Goal: Task Accomplishment & Management: Use online tool/utility

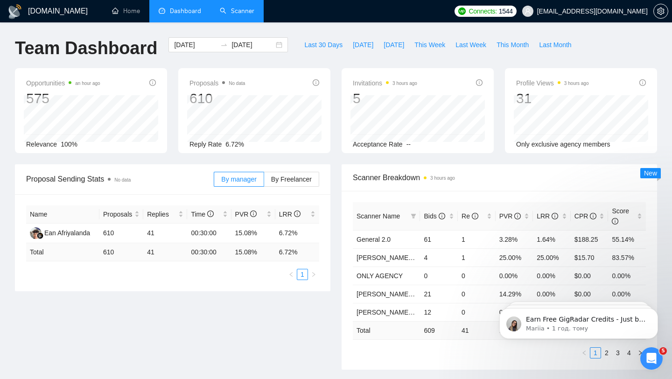
click at [240, 13] on link "Scanner" at bounding box center [237, 11] width 35 height 8
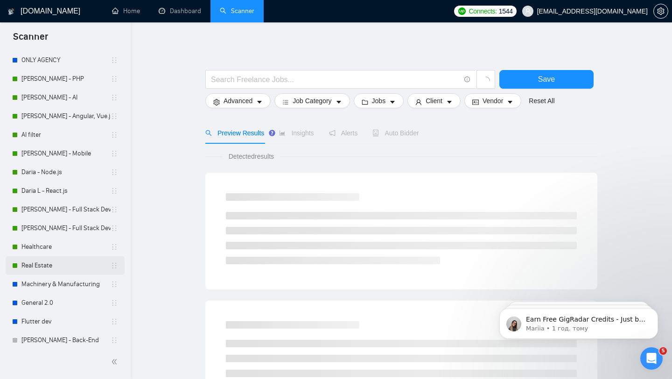
scroll to position [47, 0]
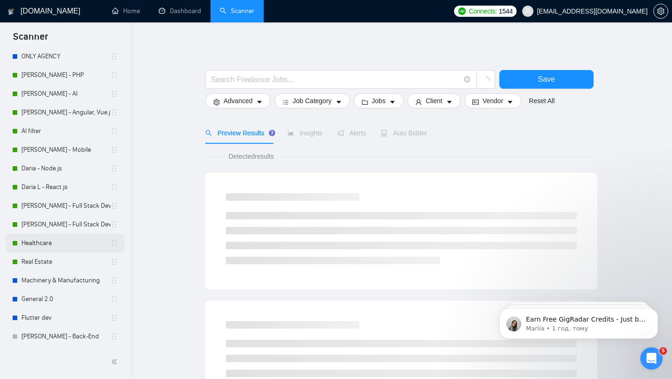
click at [65, 245] on link "Healthcare" at bounding box center [65, 243] width 89 height 19
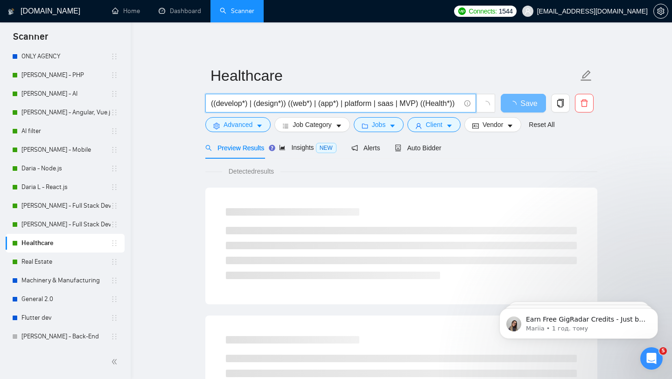
click at [353, 102] on input "((develop*) | (design*)) ((web*) | (app*) | platform | saas | MVP) ((Health*))" at bounding box center [335, 104] width 249 height 12
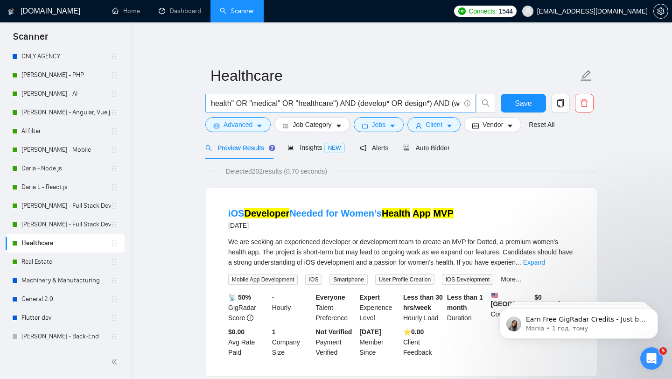
scroll to position [0, 158]
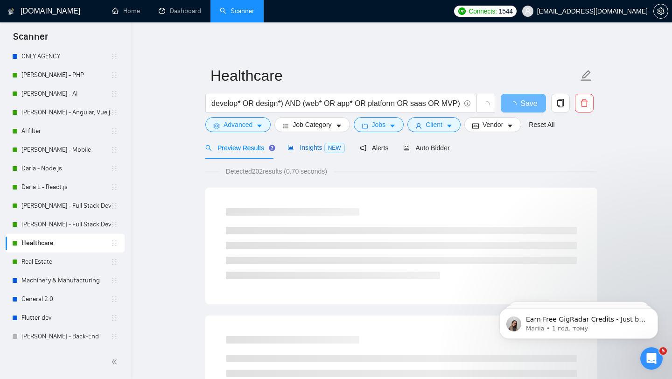
click at [294, 148] on icon "area-chart" at bounding box center [290, 147] width 7 height 7
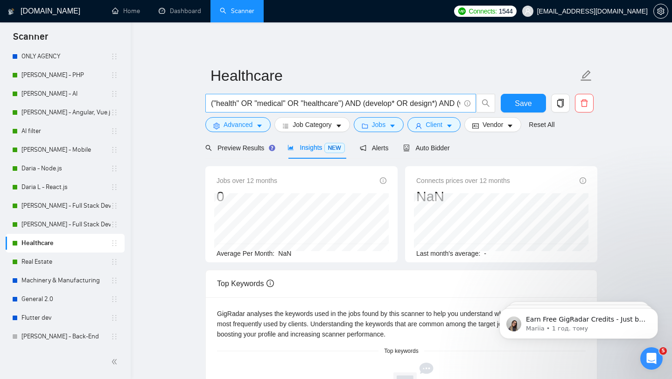
click at [292, 105] on input "("health" OR "medical" OR "healthcare") AND (develop* OR design*) AND (web* OR …" at bounding box center [335, 104] width 249 height 12
paste input "*" OR "medical*" OR "medtech" OR "clinic*" OR "hospital*") AND ("develop*" OR "…"
click at [319, 103] on input "("health*" OR "medical*" OR "medtech" OR "clinic*" OR "hospital*") AND ("develo…" at bounding box center [335, 104] width 249 height 12
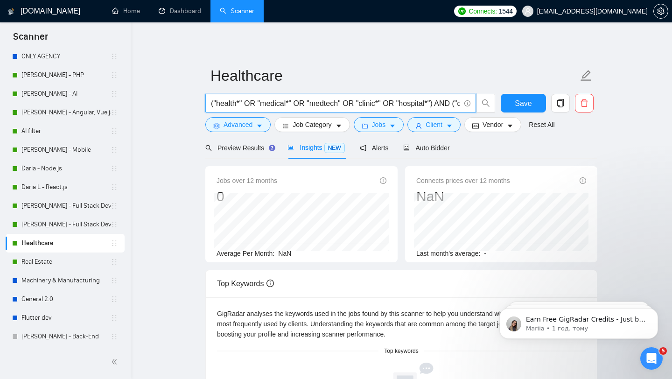
click at [319, 103] on input "("health*" OR "medical*" OR "medtech" OR "clinic*" OR "hospital*") AND ("develo…" at bounding box center [335, 104] width 249 height 12
paste input "develop* design*) (web* app* platform saas MVP) (health* medical* clinic hospit…"
type input "(develop* design*) (web* app* platform saas MVP) (health* medical* clinic hospi…"
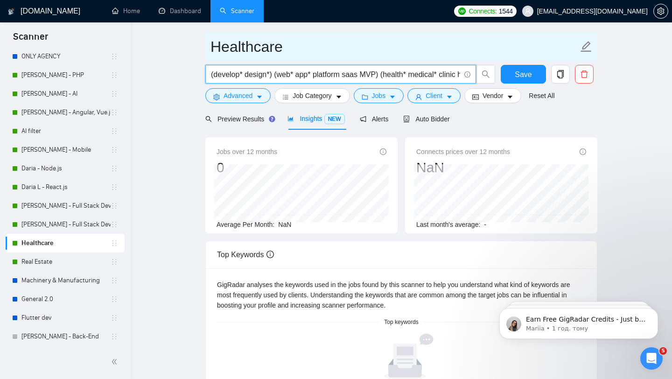
scroll to position [30, 0]
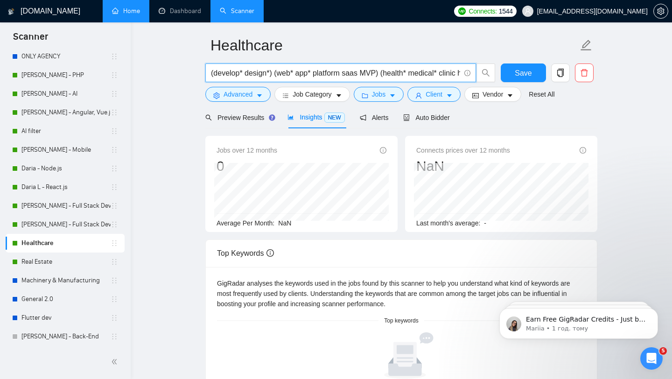
click at [132, 11] on link "Home" at bounding box center [126, 11] width 28 height 8
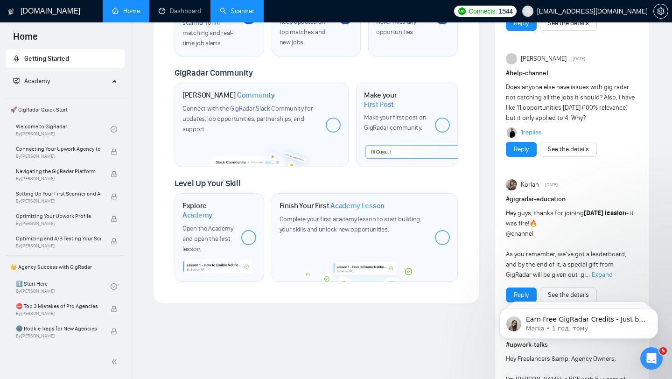
scroll to position [425, 0]
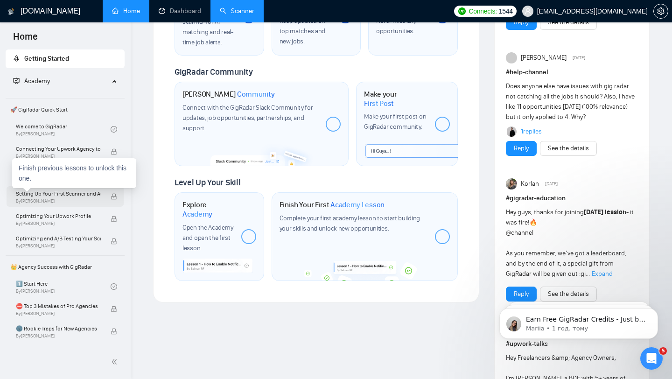
click at [74, 198] on span "By [PERSON_NAME]" at bounding box center [58, 201] width 85 height 6
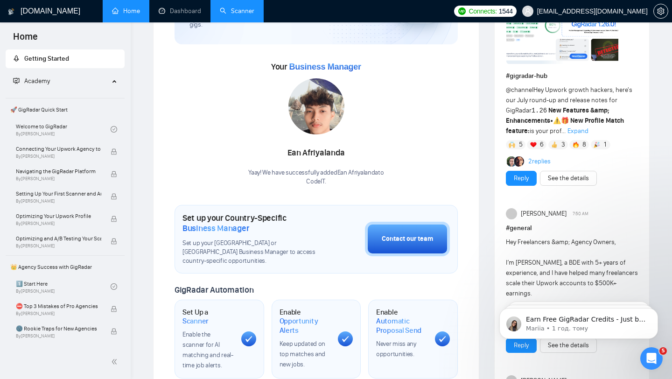
scroll to position [0, 0]
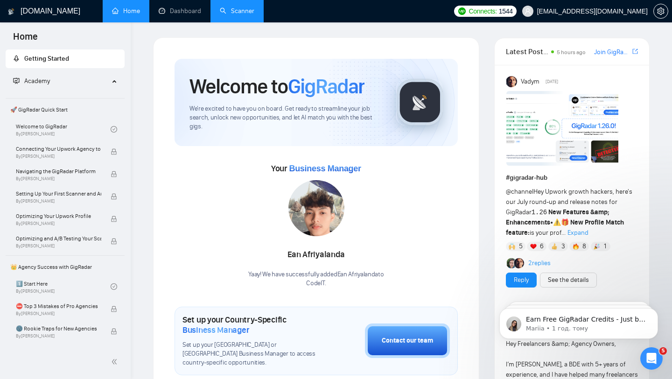
click at [229, 14] on link "Scanner" at bounding box center [237, 11] width 35 height 8
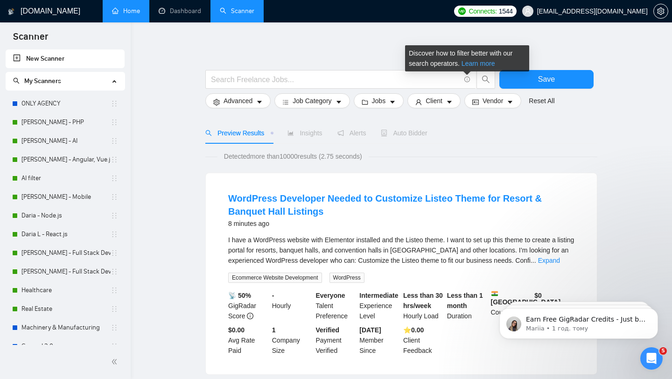
click at [474, 64] on link "Learn more" at bounding box center [479, 63] width 34 height 7
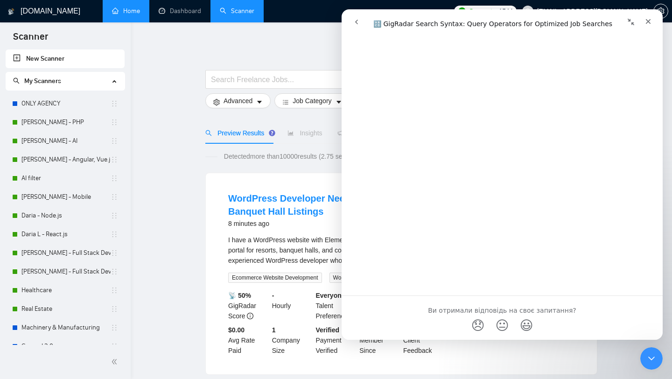
scroll to position [3375, 0]
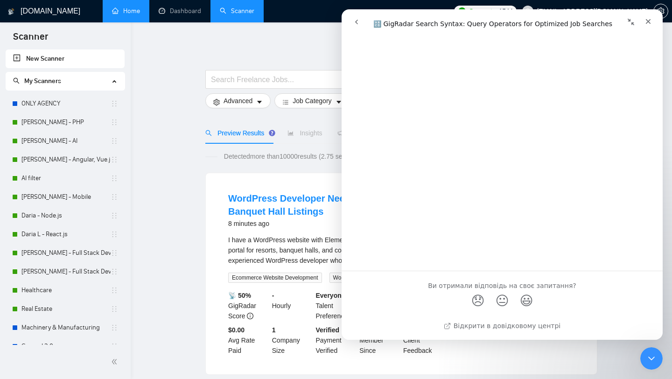
click at [649, 21] on icon "Закрити" at bounding box center [648, 21] width 5 height 5
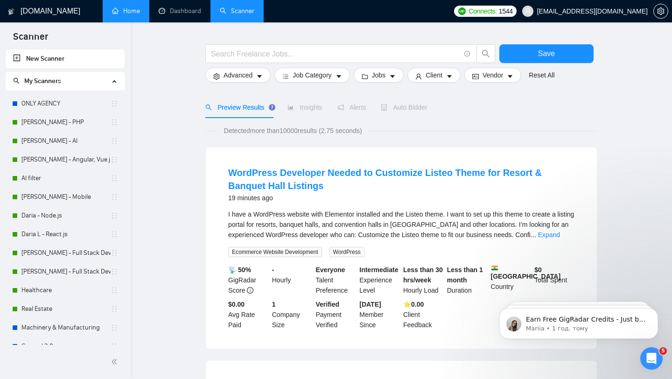
scroll to position [0, 0]
